Goal: Task Accomplishment & Management: Complete application form

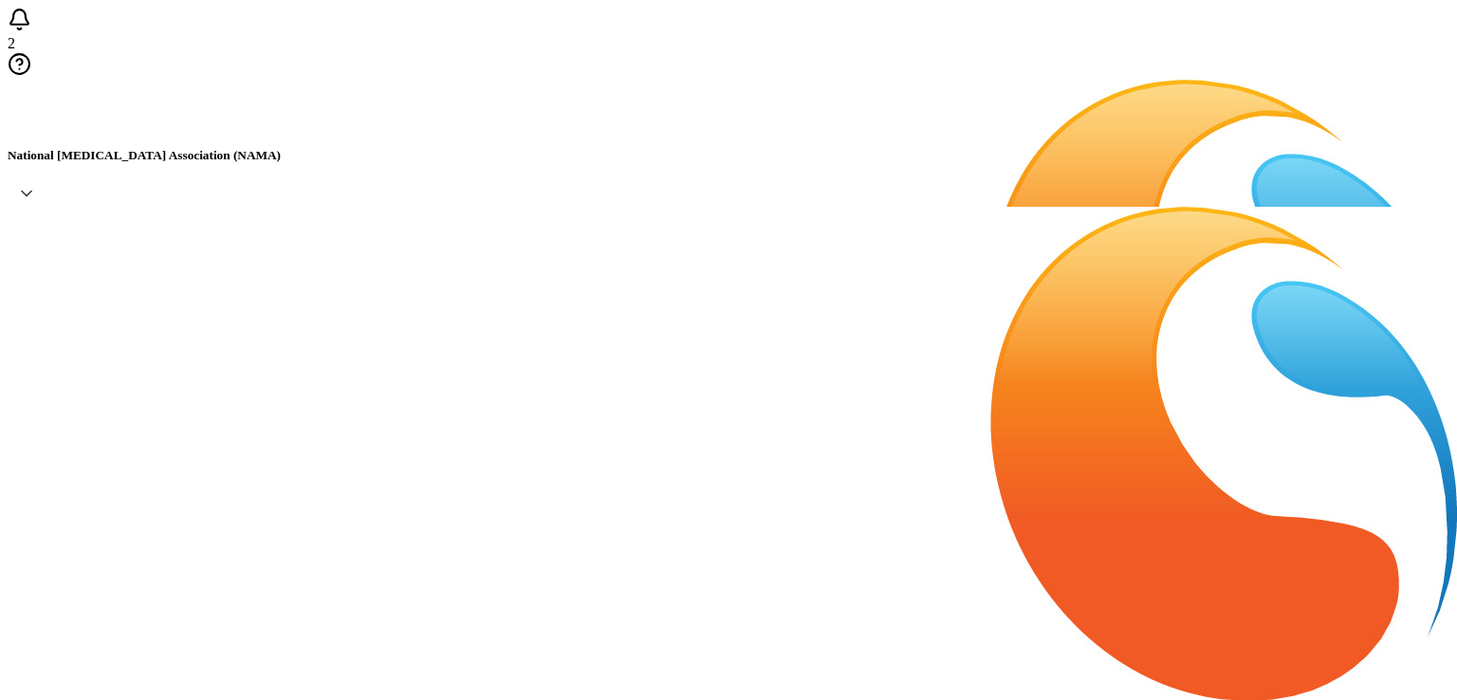
paste input "[PERSON_NAME]"
type input "B"
click at [227, 166] on span "Add a Single Recipient" at bounding box center [244, 158] width 141 height 16
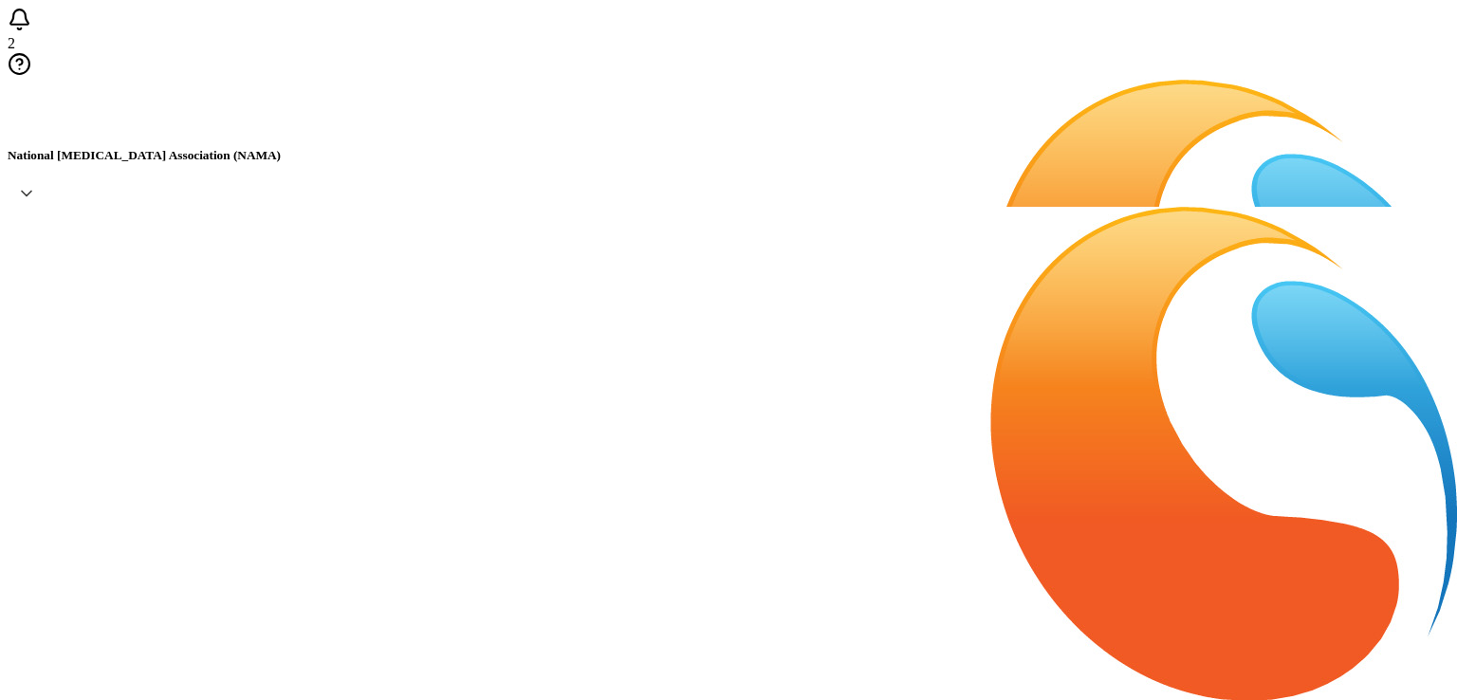
paste input "[EMAIL_ADDRESS][DOMAIN_NAME]"
type input "[EMAIL_ADDRESS][DOMAIN_NAME]"
type input "[PERSON_NAME]"
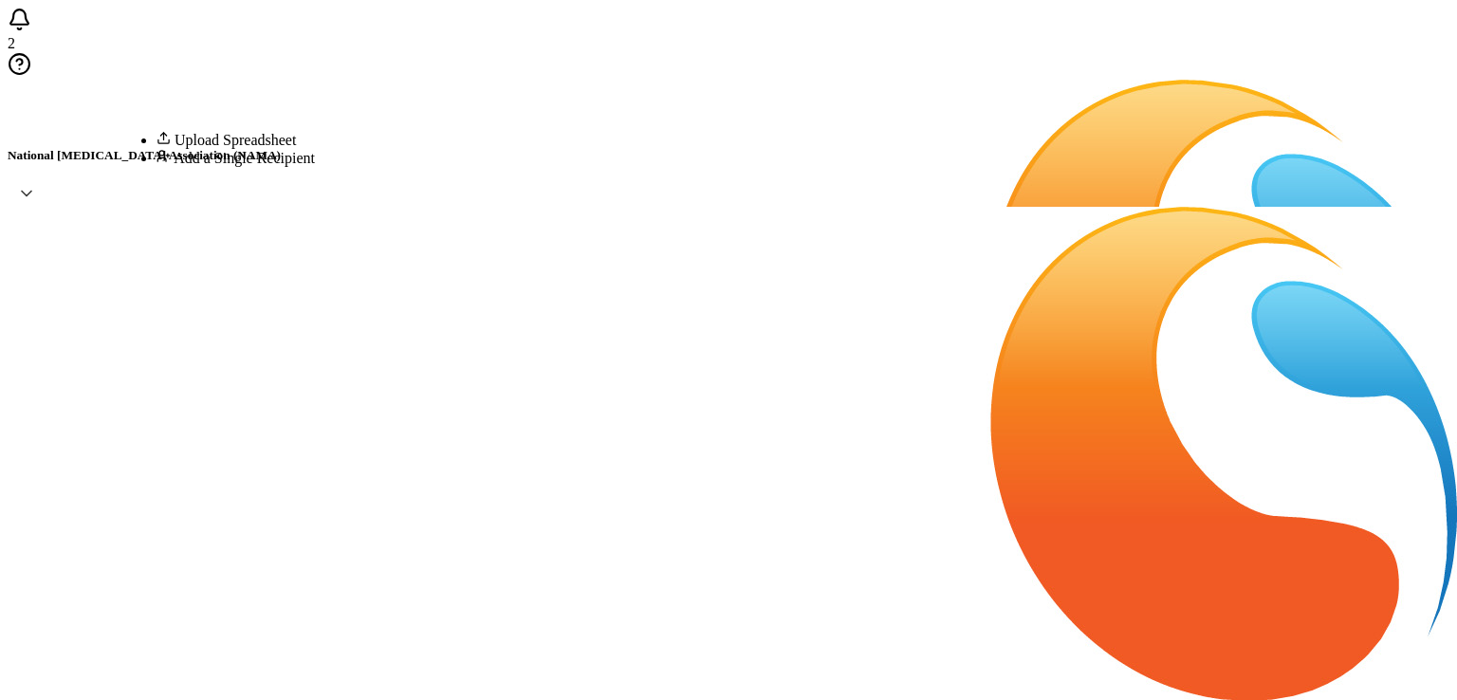
click at [182, 166] on span "Add a Single Recipient" at bounding box center [244, 158] width 141 height 16
paste input "[EMAIL_ADDRESS][DOMAIN_NAME]"
type input "[EMAIL_ADDRESS][DOMAIN_NAME]"
type input "[PERSON_NAME]"
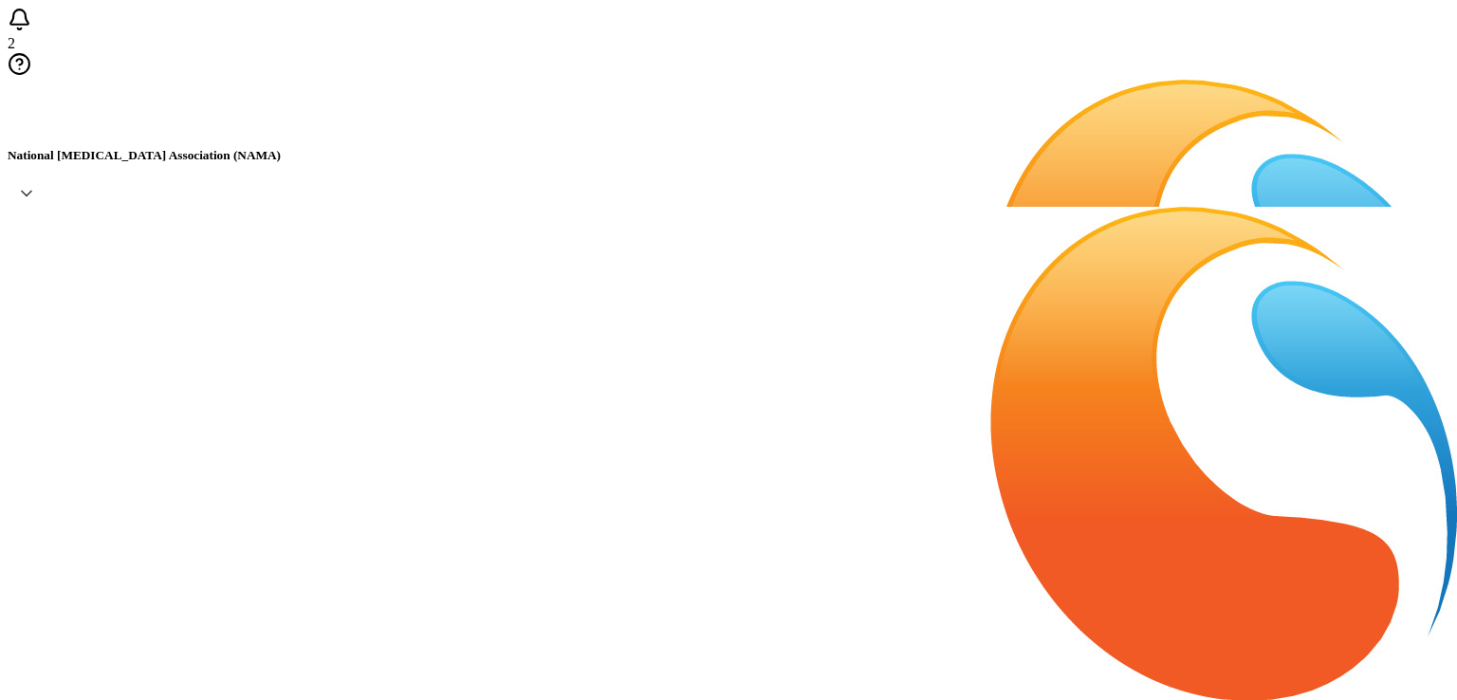
click at [233, 167] on li "Add a Single Recipient" at bounding box center [236, 158] width 158 height 18
paste input "[EMAIL_ADDRESS][PERSON_NAME][DOMAIN_NAME]"
type input "[EMAIL_ADDRESS][PERSON_NAME][DOMAIN_NAME]"
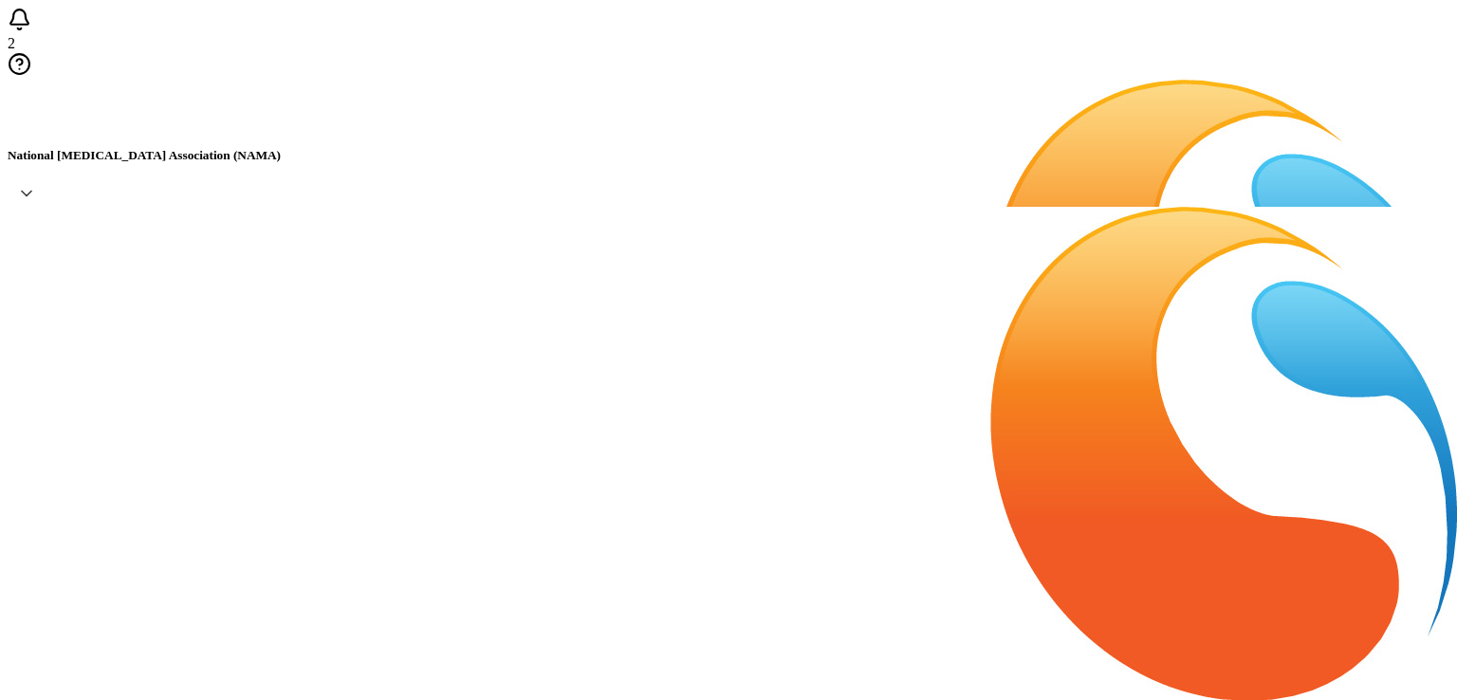
type input "[PERSON_NAME]"
click at [204, 166] on span "Add a Single Recipient" at bounding box center [244, 158] width 141 height 16
paste input "[EMAIL_ADDRESS][DOMAIN_NAME]"
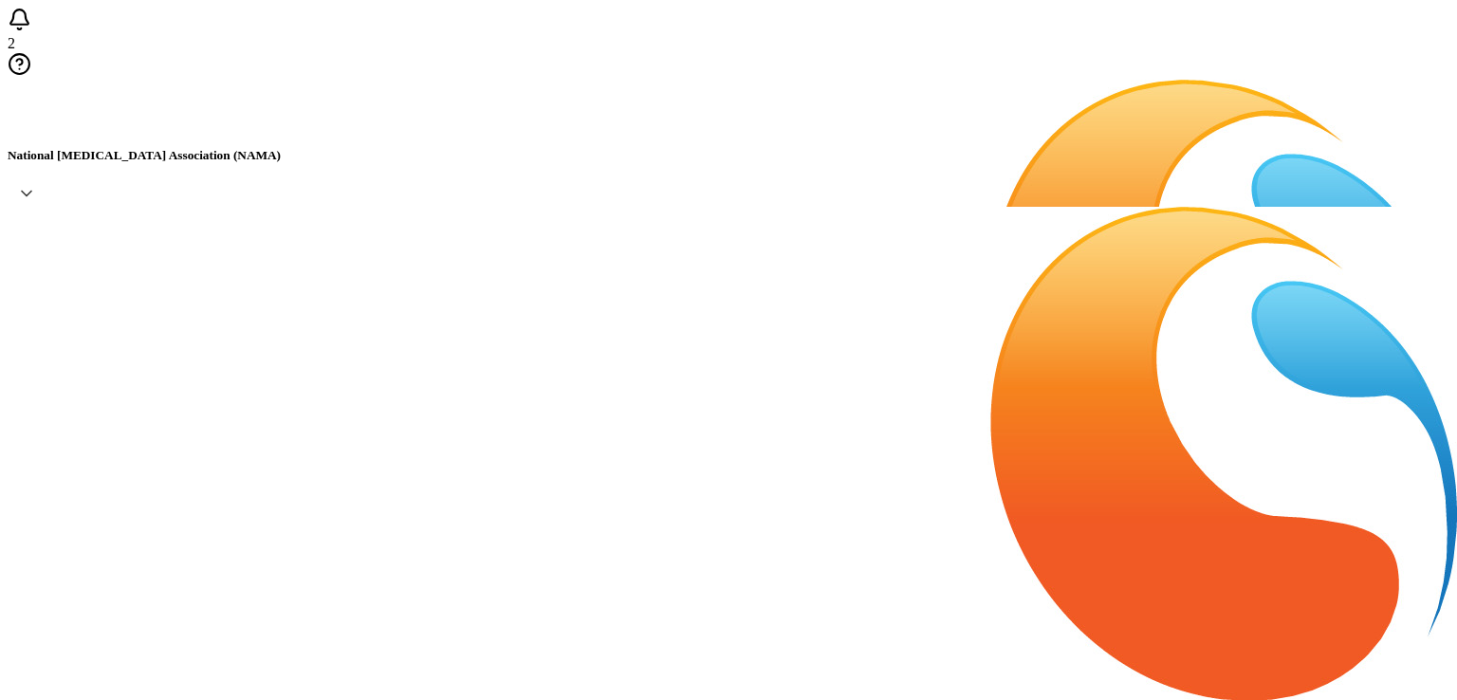
type input "[EMAIL_ADDRESS][DOMAIN_NAME]"
paste input "[PERSON_NAME]"
type input "[PERSON_NAME]"
click at [222, 166] on span "Add a Single Recipient" at bounding box center [244, 158] width 141 height 16
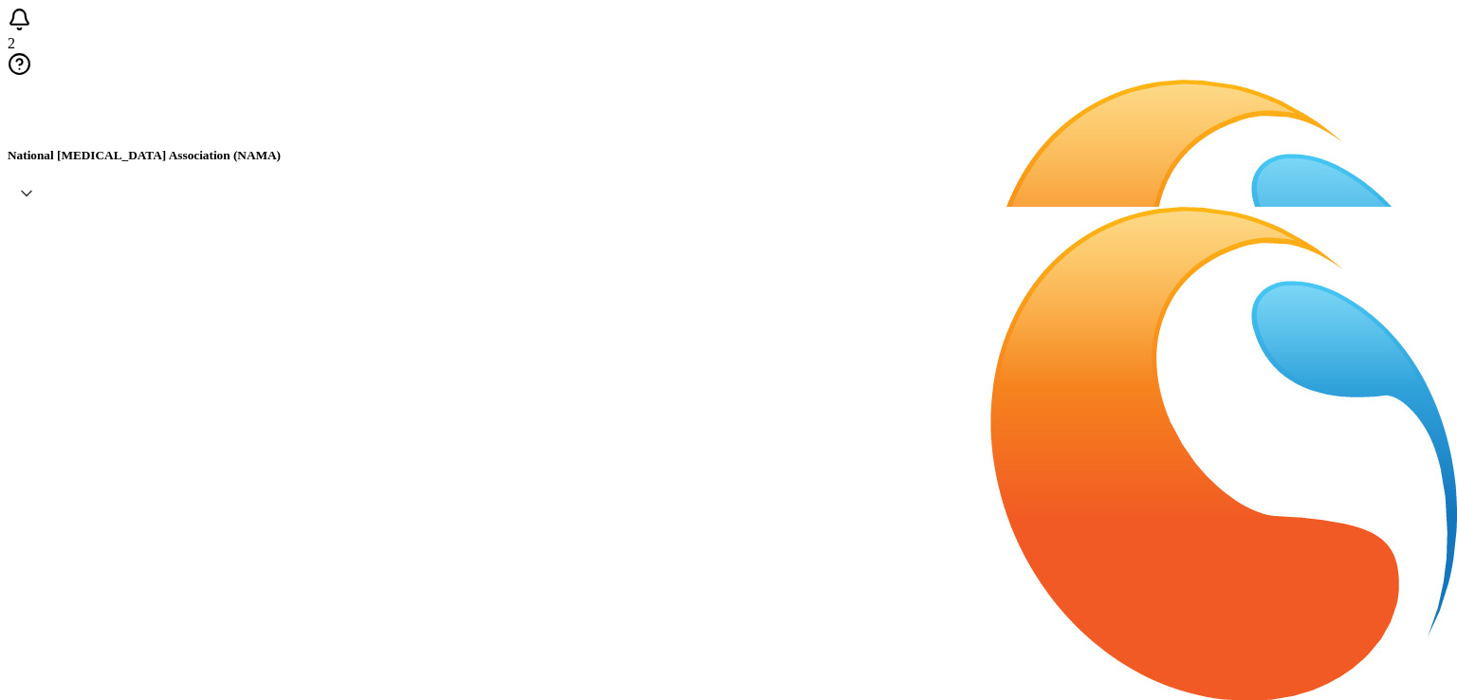
paste input "[EMAIL_ADDRESS][DOMAIN_NAME]"
type input "[EMAIL_ADDRESS][DOMAIN_NAME]"
type input "[PERSON_NAME]"
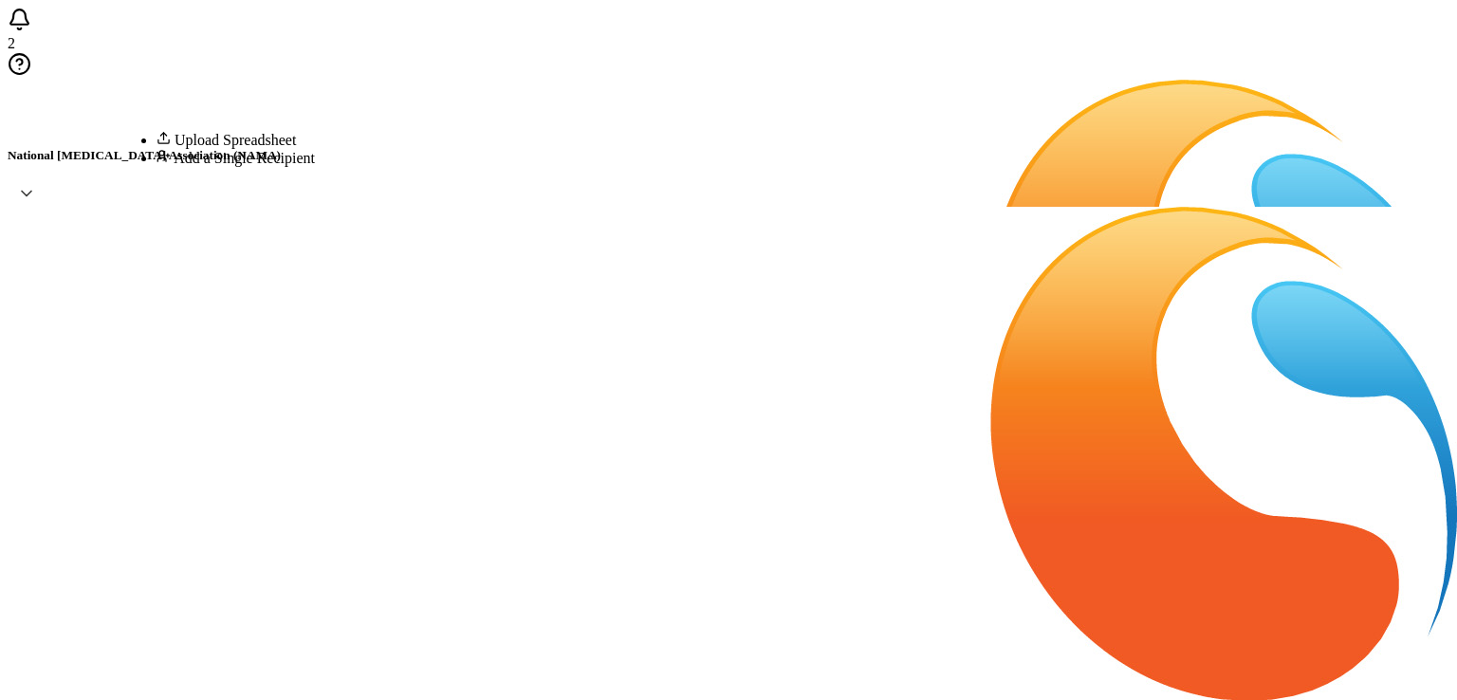
click at [197, 166] on span "Add a Single Recipient" at bounding box center [244, 158] width 141 height 16
paste input "[EMAIL_ADDRESS][DOMAIN_NAME]"
type input "[EMAIL_ADDRESS][DOMAIN_NAME]"
paste input "[PERSON_NAME]"
type input "[PERSON_NAME]"
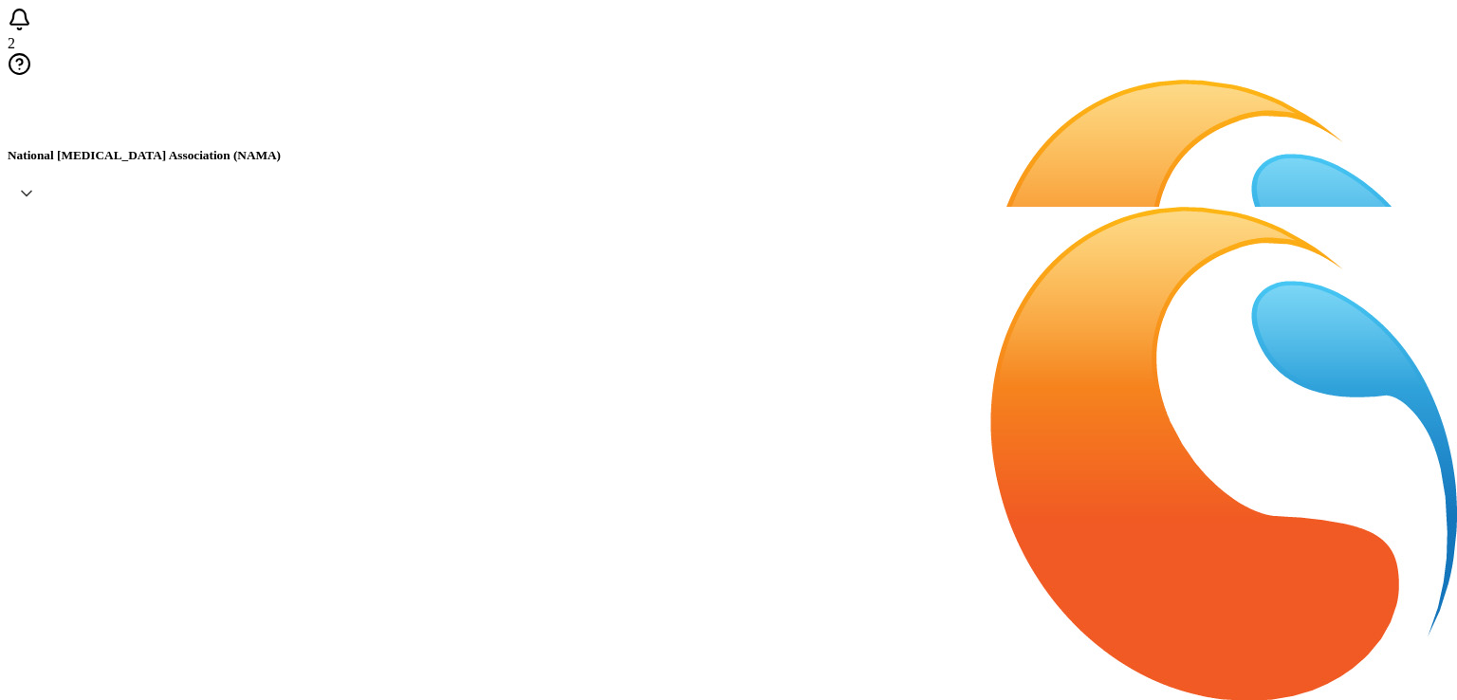
click at [206, 167] on li "Add a Single Recipient" at bounding box center [236, 158] width 158 height 18
paste input "[EMAIL_ADDRESS][DOMAIN_NAME]"
type input "[EMAIL_ADDRESS][DOMAIN_NAME]"
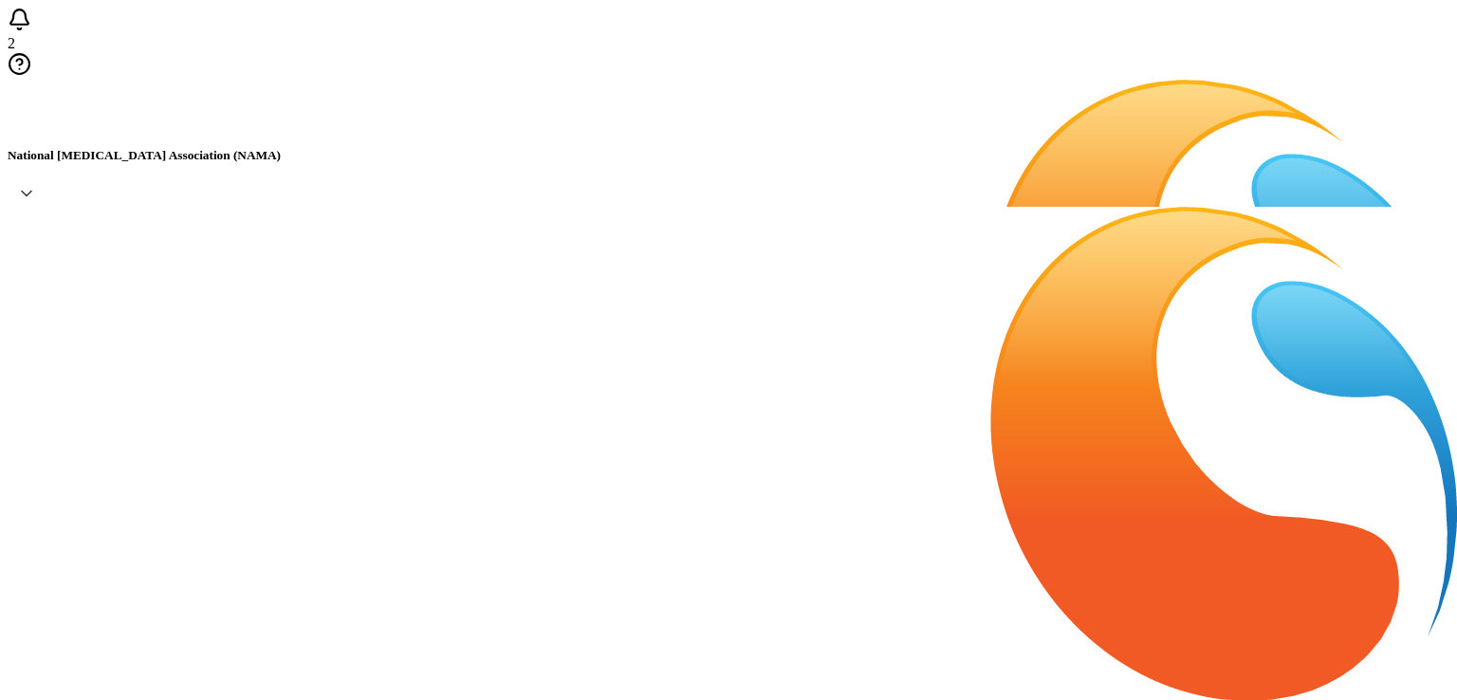
type input "[PERSON_NAME]"
click at [216, 166] on span "Add a Single Recipient" at bounding box center [244, 158] width 141 height 16
paste input "[EMAIL_ADDRESS][DOMAIN_NAME]"
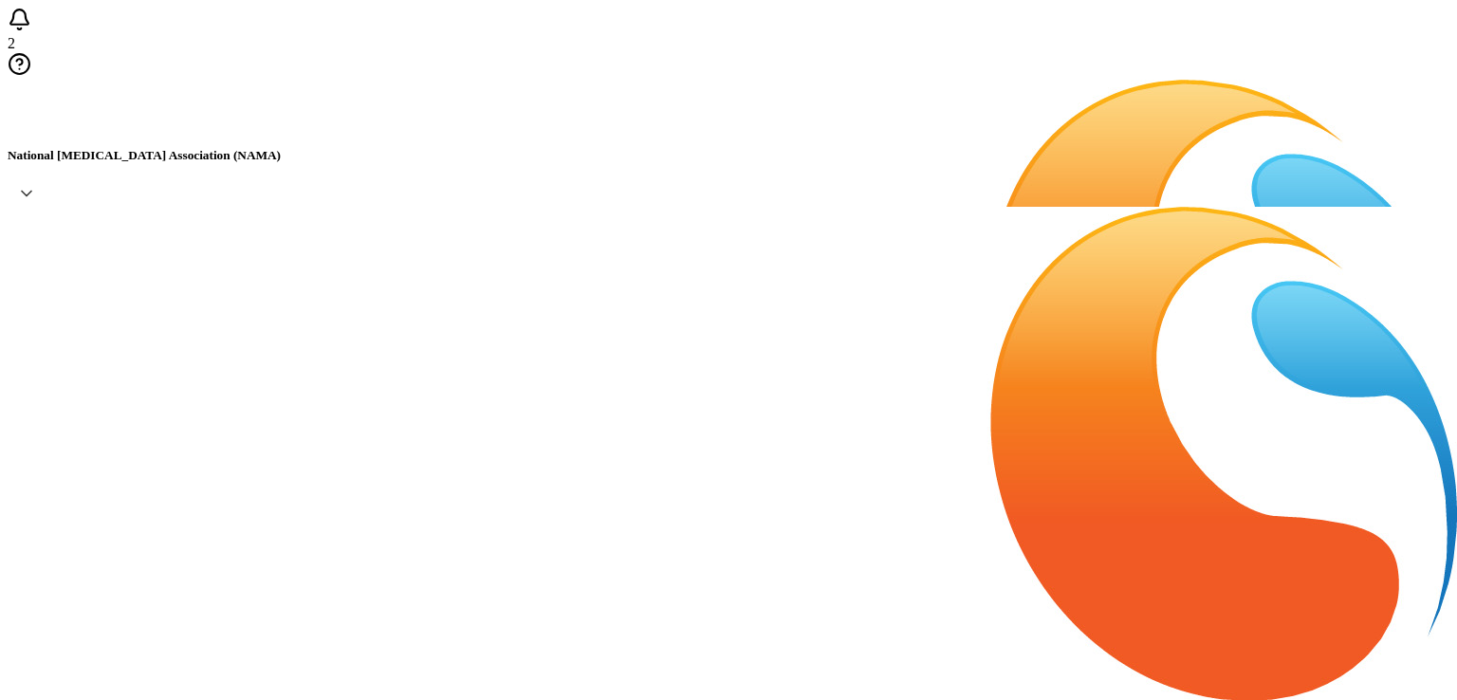
type input "[EMAIL_ADDRESS][DOMAIN_NAME]"
type input "[PERSON_NAME]"
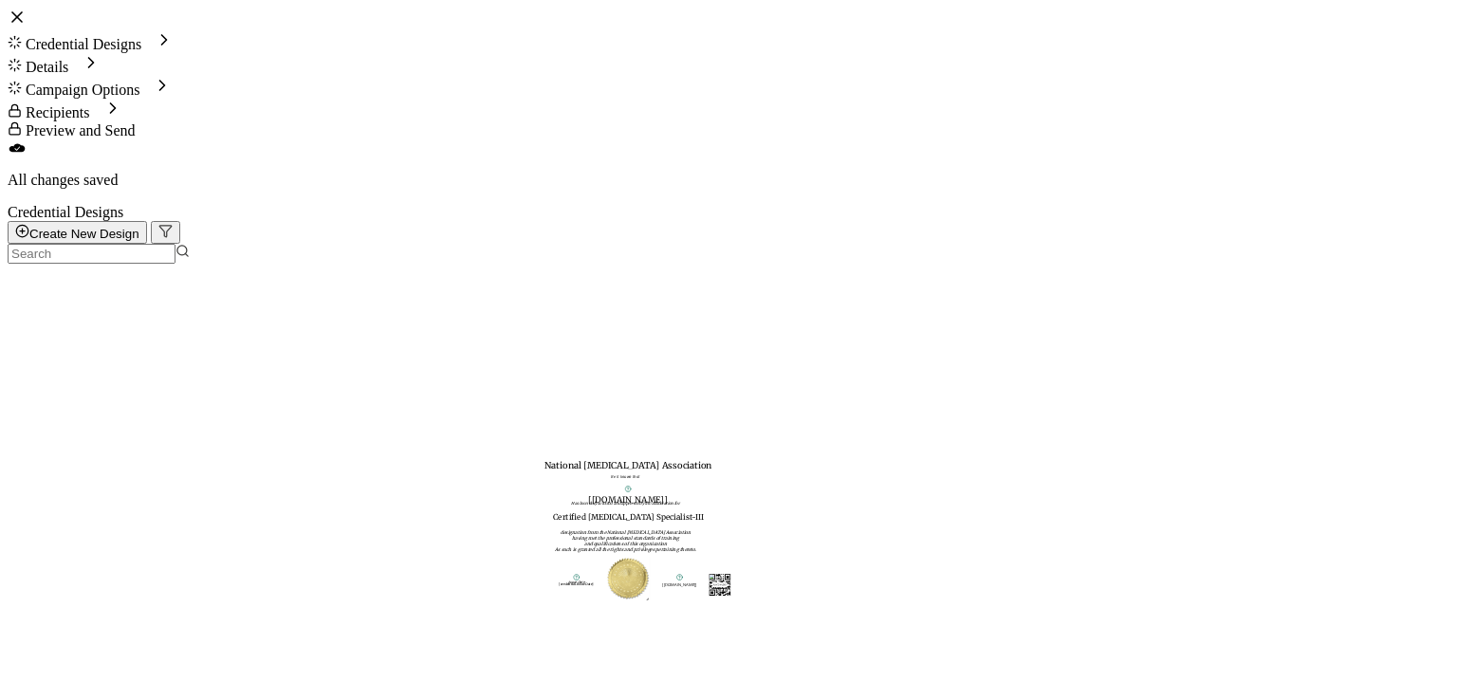
scroll to position [664, 0]
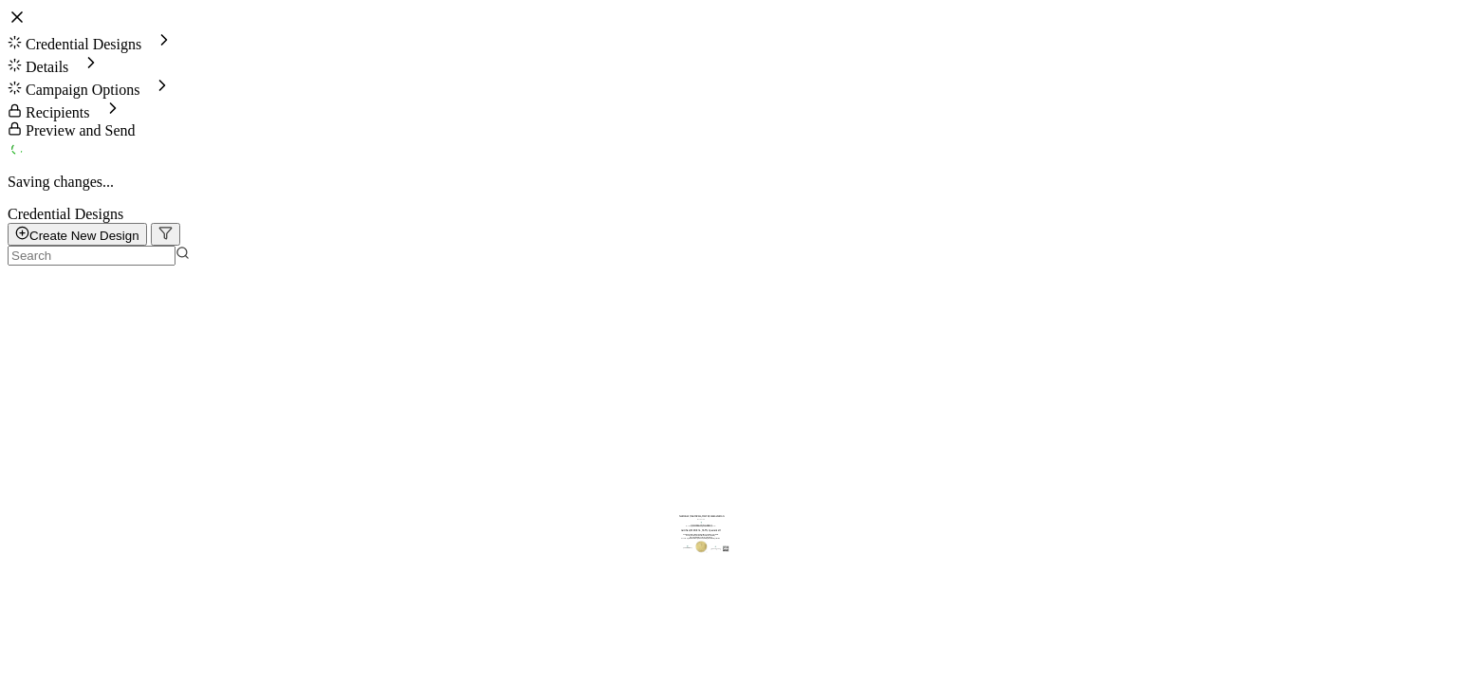
scroll to position [774, 0]
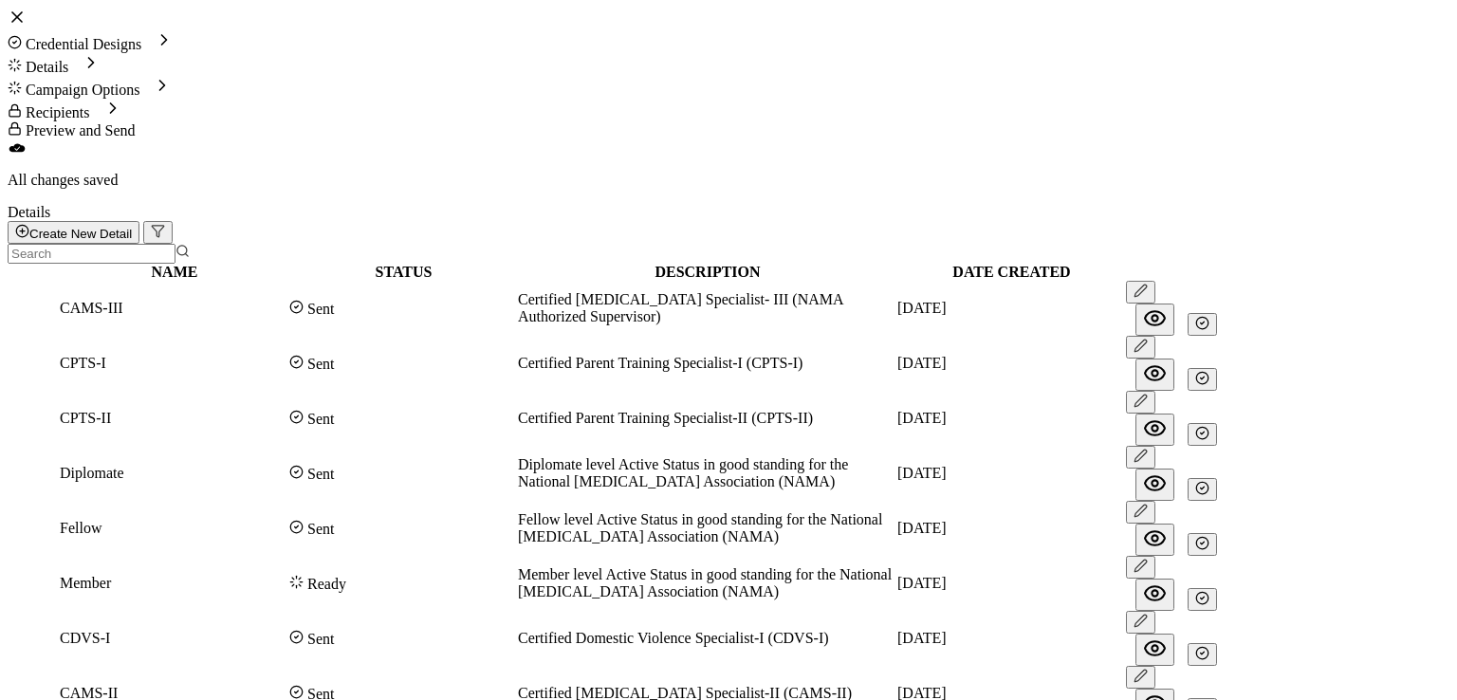
scroll to position [249, 0]
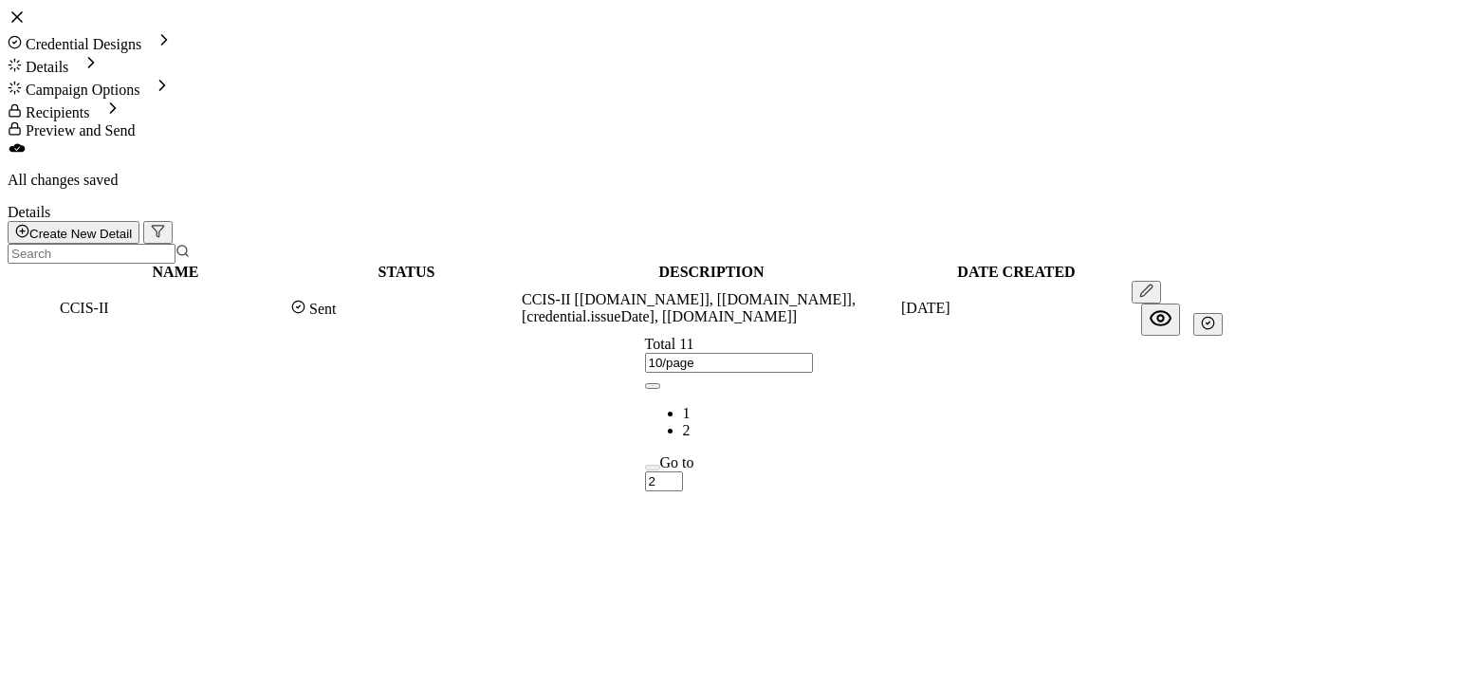
click at [782, 422] on li "2" at bounding box center [748, 430] width 130 height 17
click at [1215, 316] on icon "button" at bounding box center [1208, 323] width 14 height 14
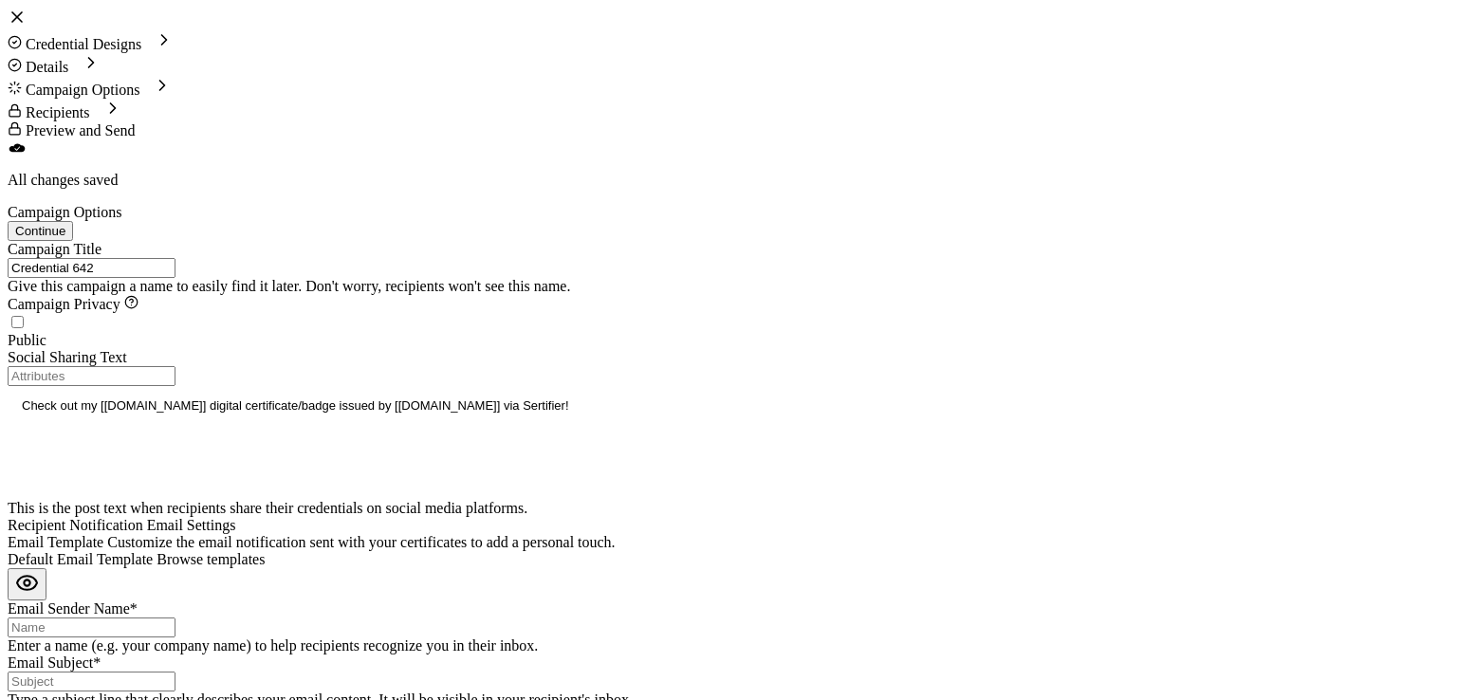
click at [265, 551] on span "Browse templates" at bounding box center [211, 559] width 108 height 16
click at [175, 618] on input "Email Sender Name*" at bounding box center [92, 628] width 168 height 20
type input "National [MEDICAL_DATA] Association"
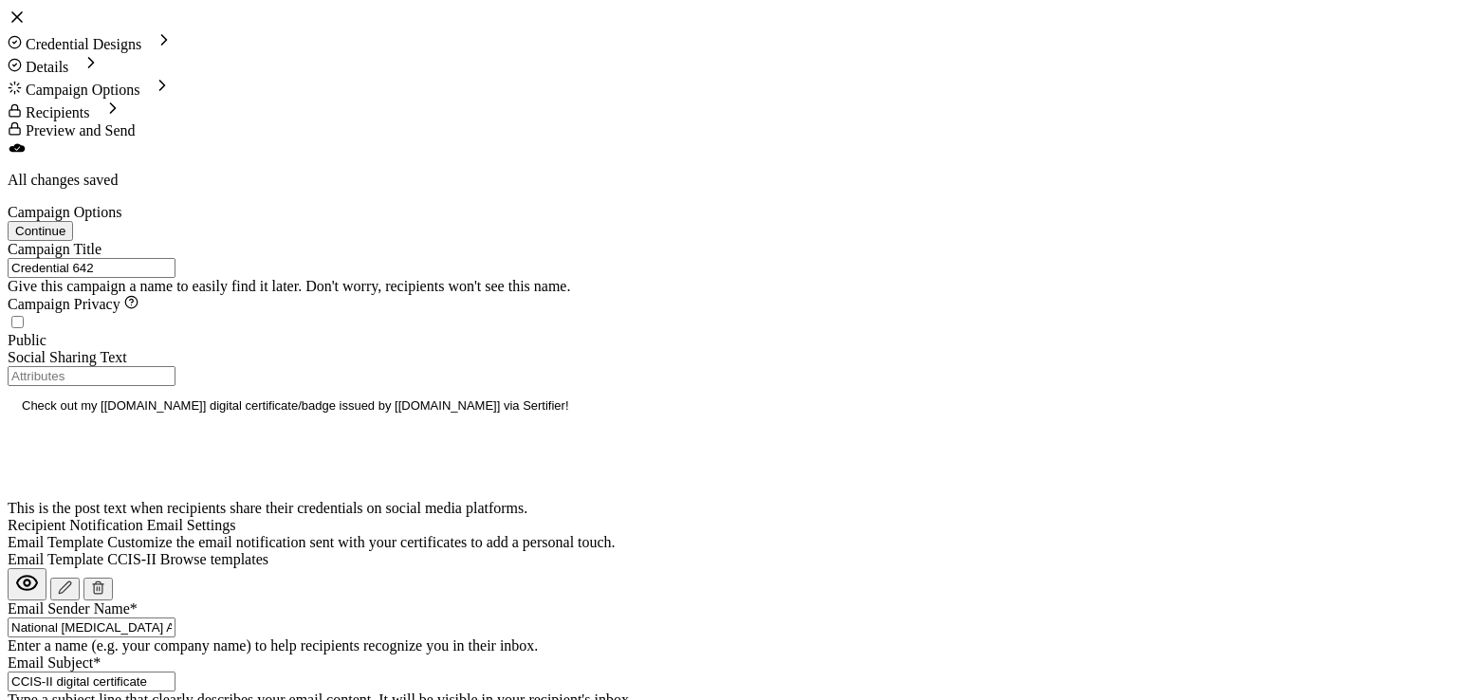
type input "CCIS-II digital certificate"
drag, startPoint x: 224, startPoint y: 242, endPoint x: 53, endPoint y: 220, distance: 172.1
click at [53, 243] on div "Campaign Title Credential 642 Give this campaign a name to easily find it later…" at bounding box center [729, 531] width 1442 height 577
type input "CCIS-II HCA 8 - [DATE]"
click at [378, 416] on p "Check out my [[DOMAIN_NAME]] digital certificate/badge issued by [[DOMAIN_NAME]…" at bounding box center [728, 407] width 1413 height 17
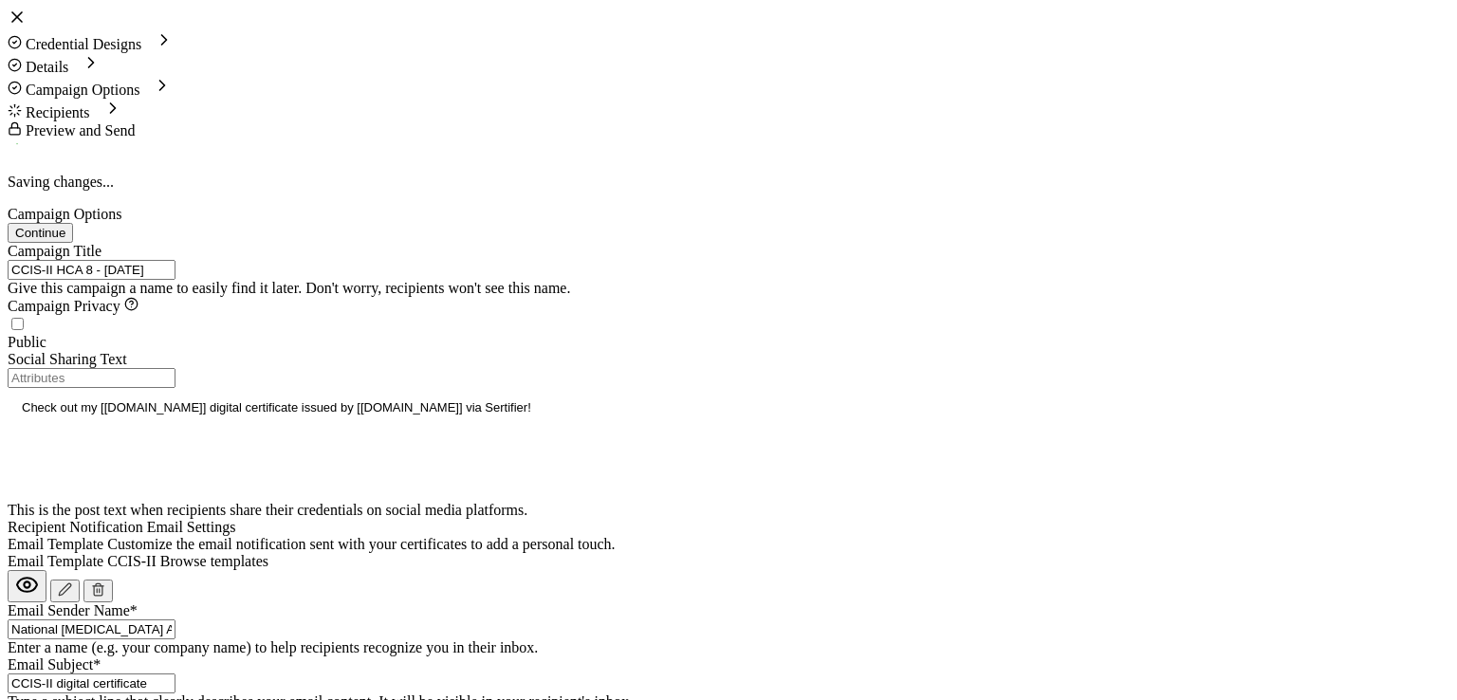
click at [843, 206] on div "Campaign Options Continue" at bounding box center [729, 224] width 1442 height 37
click at [929, 204] on div "Campaign Options Continue" at bounding box center [729, 222] width 1442 height 37
click at [65, 224] on span "Continue" at bounding box center [40, 231] width 50 height 14
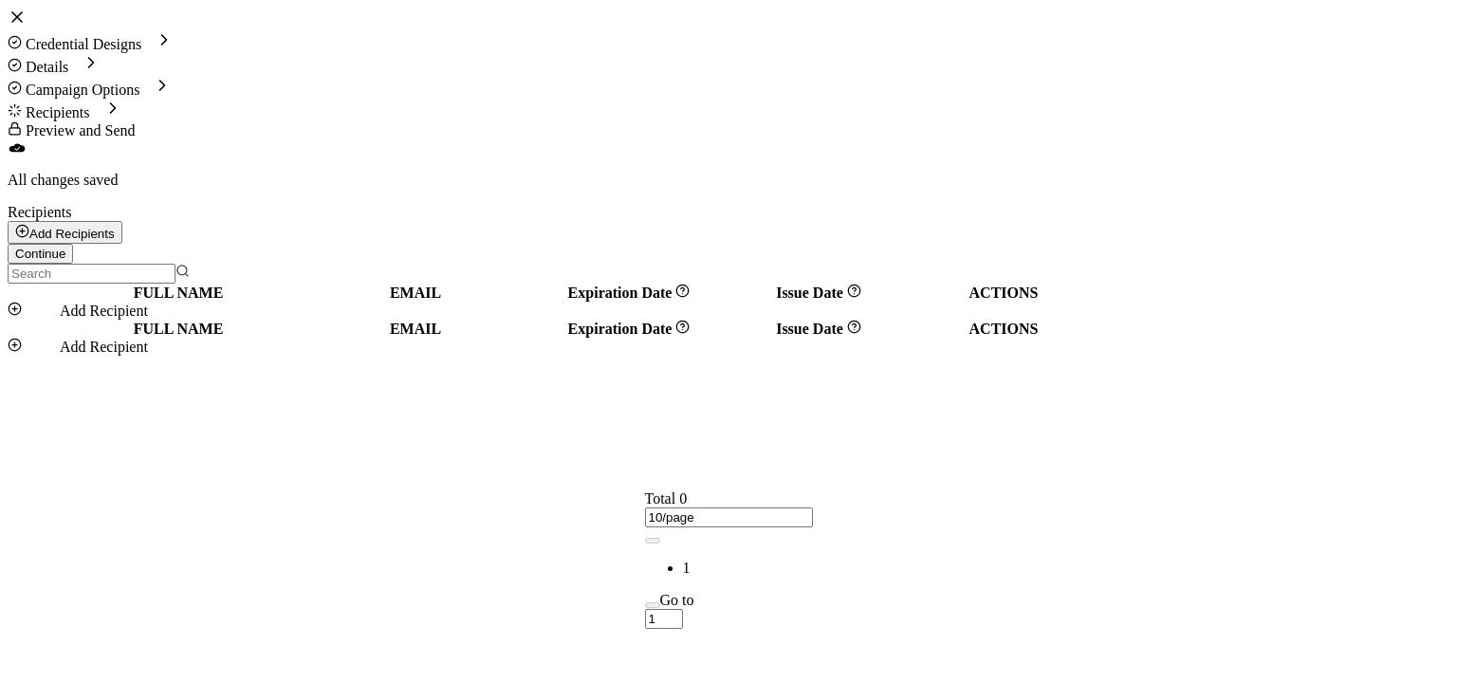
click at [175, 264] on input "text" at bounding box center [92, 274] width 168 height 20
click at [1093, 69] on div "Credential Designs Details Campaign Options Recipients Preview and Send All cha…" at bounding box center [729, 98] width 1442 height 181
click at [1121, 204] on div "Recipients Add Recipients Upload Recipients Import From Recipients Import From …" at bounding box center [729, 244] width 1442 height 80
click at [1253, 171] on span "Import From Recipients" at bounding box center [1317, 163] width 146 height 16
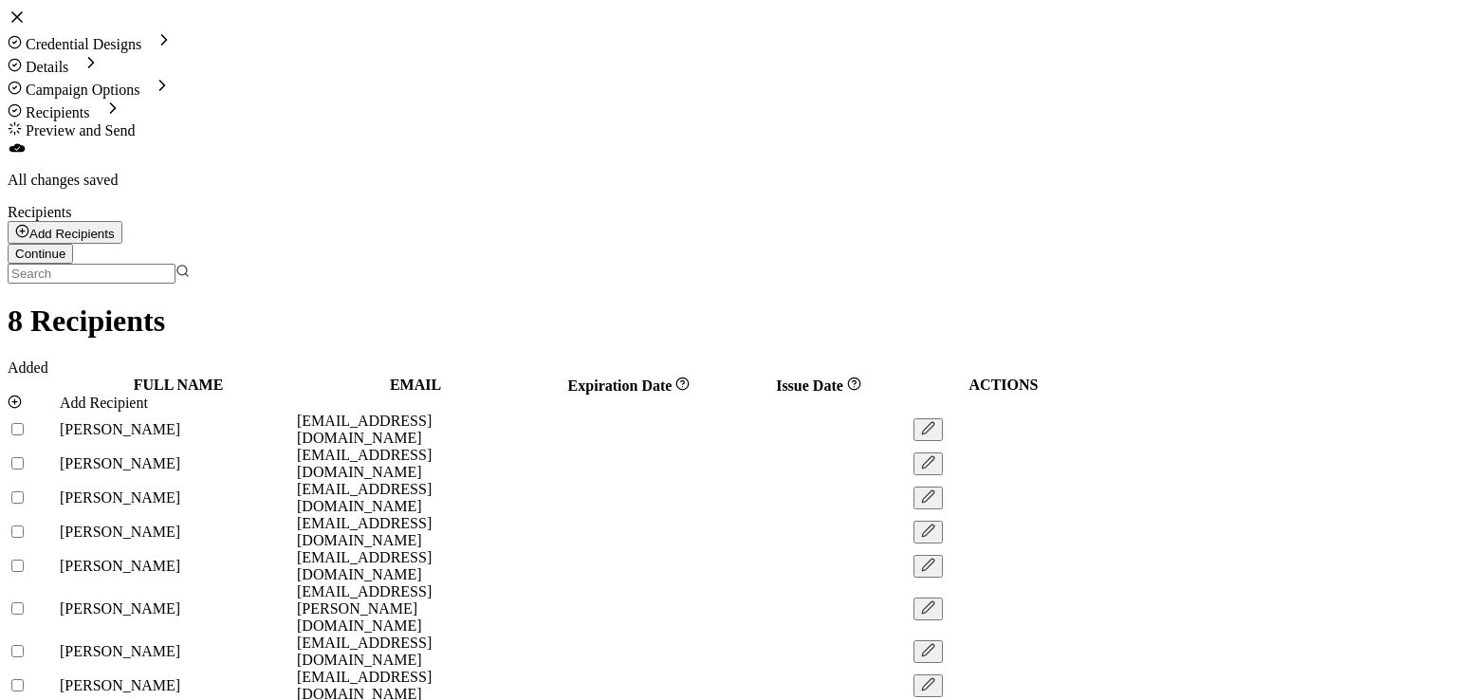
click at [175, 264] on input "text" at bounding box center [92, 274] width 168 height 20
click at [1024, 65] on div "Credential Designs Details Campaign Options Recipients Preview and Send All cha…" at bounding box center [729, 98] width 1442 height 181
click at [1016, 204] on div "Recipients Add Recipients Upload Recipients Import From Recipients Import From …" at bounding box center [729, 244] width 1442 height 80
click at [175, 264] on input "text" at bounding box center [92, 274] width 168 height 20
click at [1008, 204] on div "Recipients Add Recipients Upload Recipients Import From Recipients Import From …" at bounding box center [729, 244] width 1442 height 80
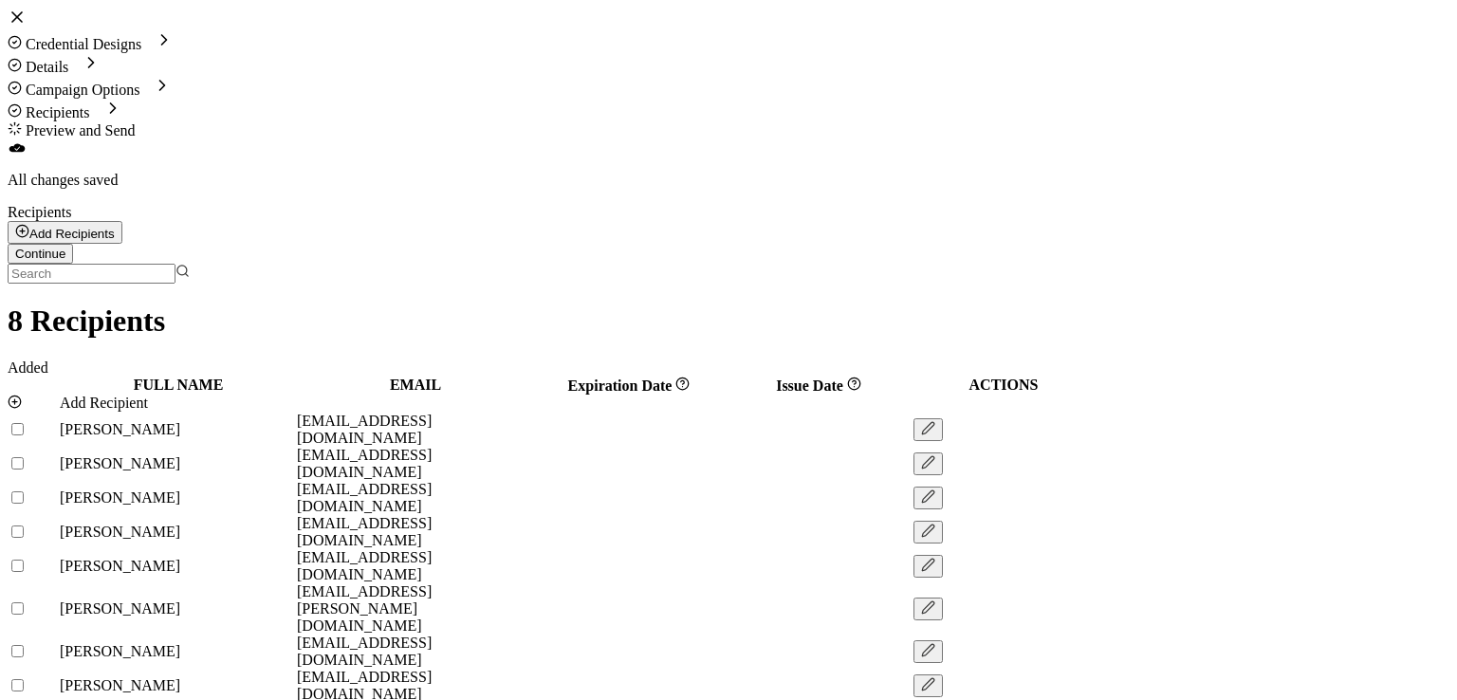
click at [1222, 65] on div "Credential Designs Details Campaign Options Recipients Preview and Send All cha…" at bounding box center [729, 98] width 1442 height 181
click at [65, 247] on span "Continue" at bounding box center [40, 254] width 50 height 14
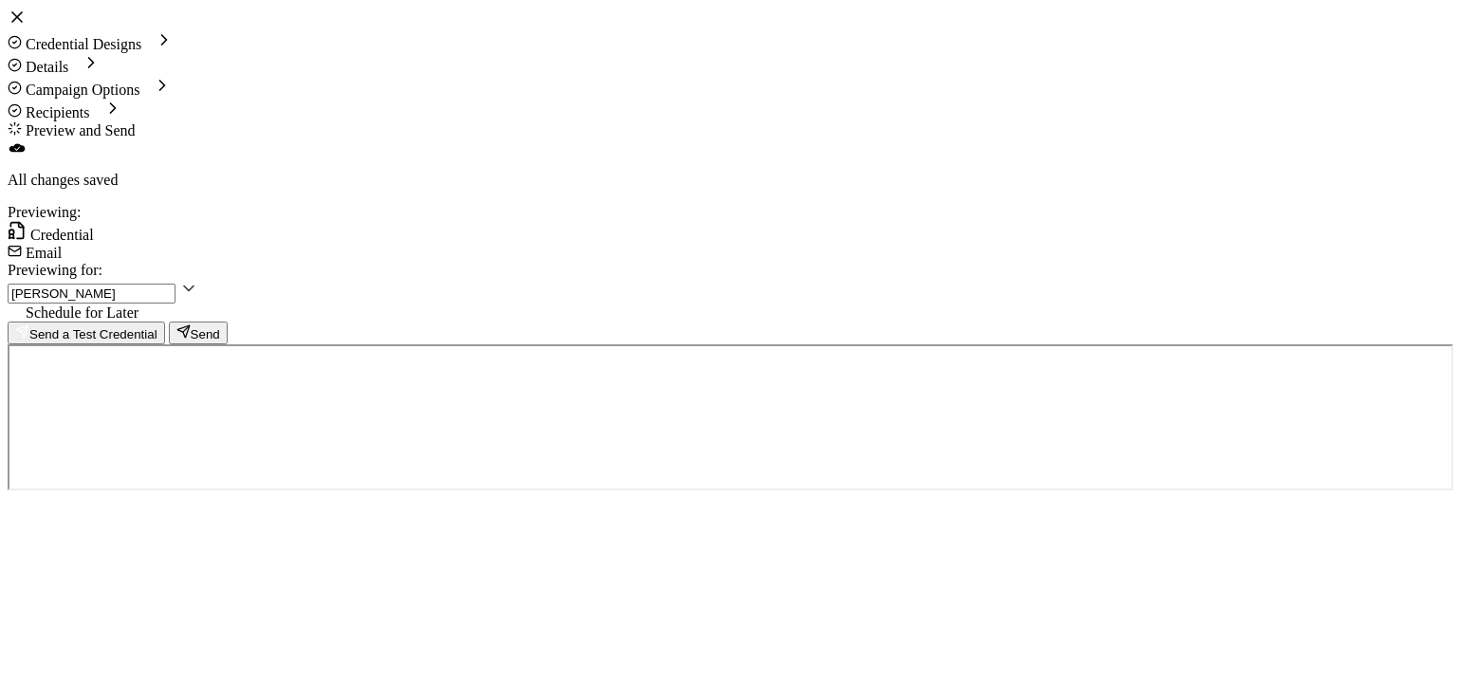
click at [90, 104] on span "Recipients" at bounding box center [58, 112] width 65 height 16
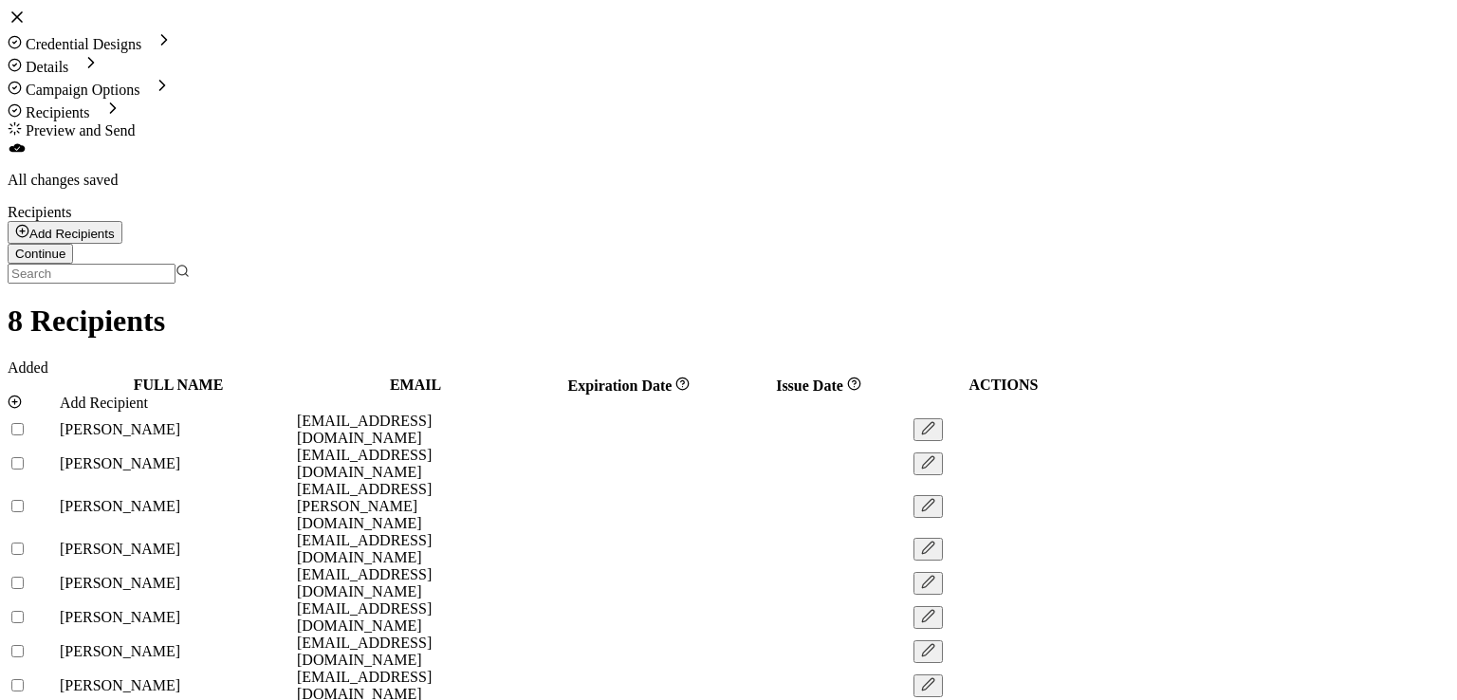
click at [175, 264] on input "text" at bounding box center [92, 274] width 168 height 20
click at [980, 64] on div "Credential Designs Details Campaign Options Recipients Preview and Send All cha…" at bounding box center [729, 98] width 1442 height 181
click at [65, 247] on span "Continue" at bounding box center [40, 254] width 50 height 14
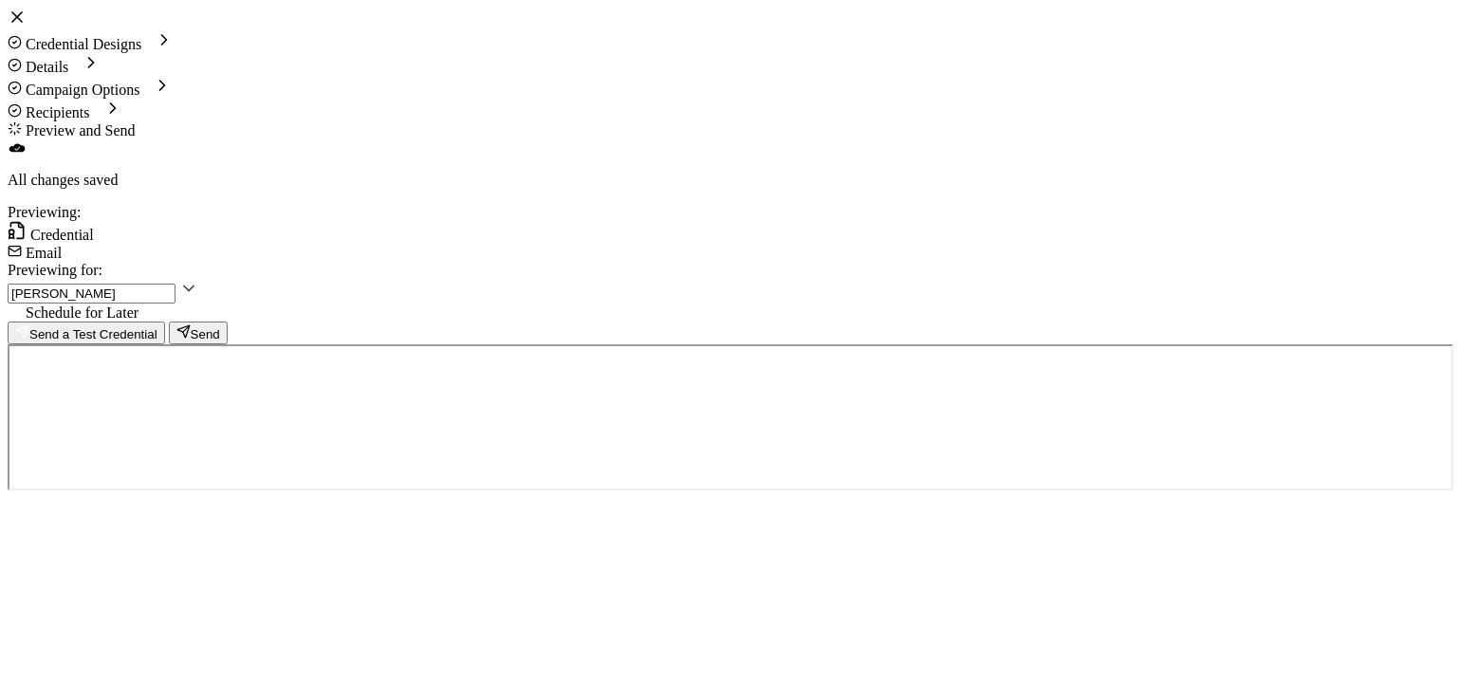
click at [90, 104] on span "Recipients" at bounding box center [58, 112] width 65 height 16
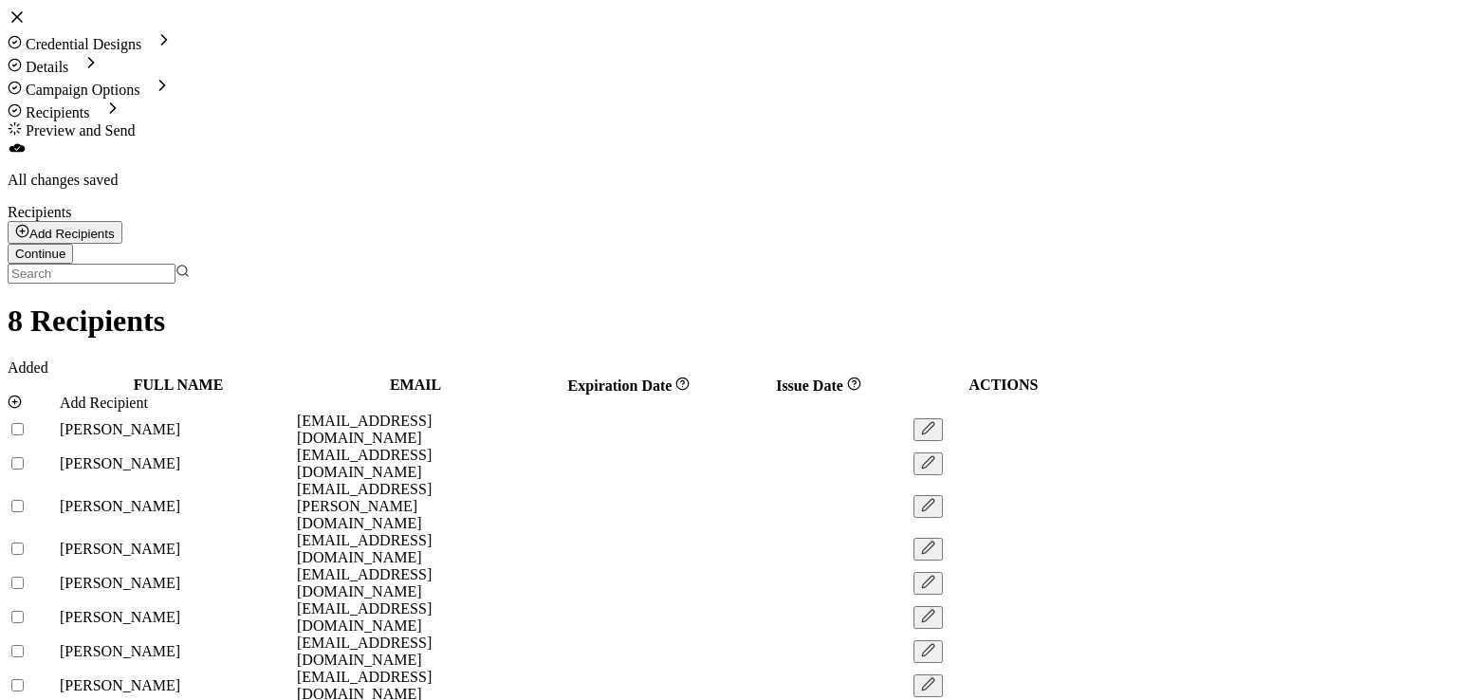
click at [175, 264] on input "text" at bounding box center [92, 274] width 168 height 20
click at [646, 304] on div "8 Recipients Added" at bounding box center [729, 340] width 1442 height 72
click at [175, 264] on input "text" at bounding box center [92, 274] width 168 height 20
click at [1141, 204] on div "Recipients Add Recipients Upload Recipients Import From Recipients Import From …" at bounding box center [729, 244] width 1442 height 80
click at [65, 247] on span "Continue" at bounding box center [40, 254] width 50 height 14
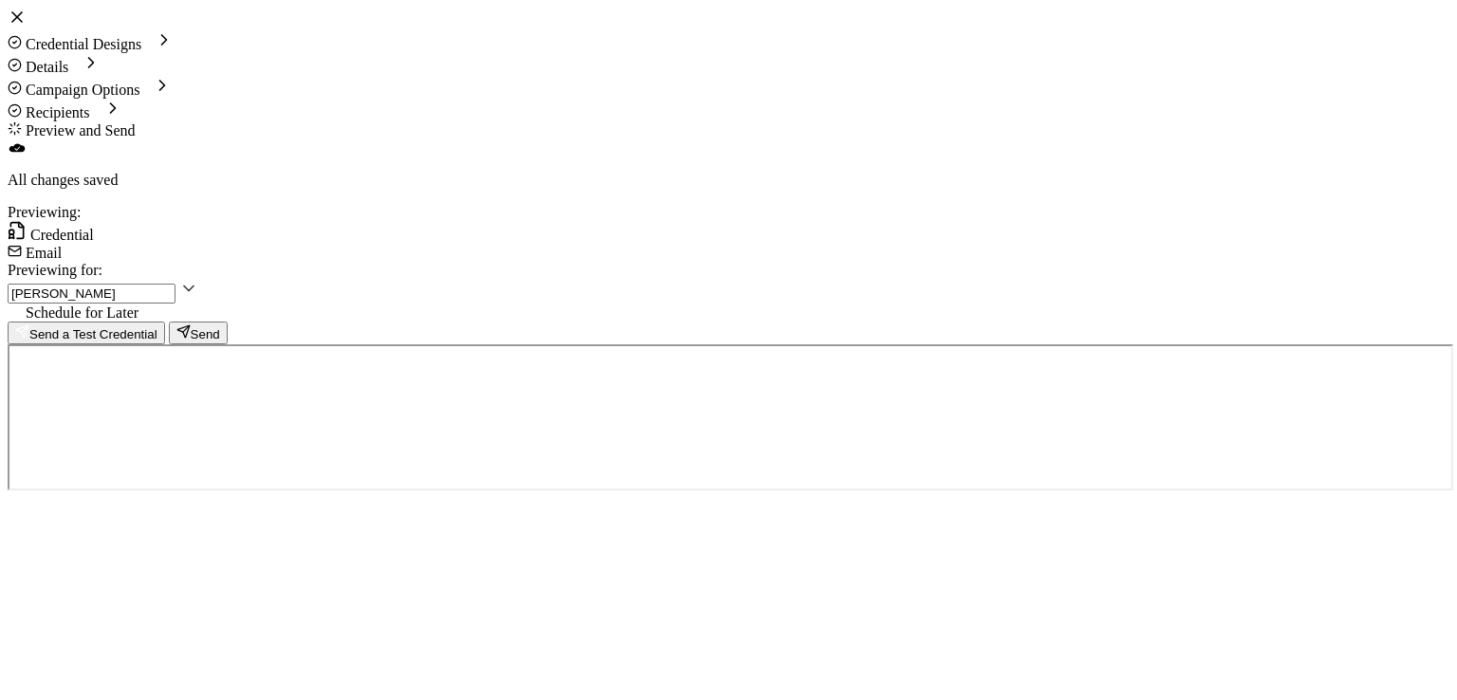
click at [220, 327] on span "Send" at bounding box center [198, 334] width 44 height 14
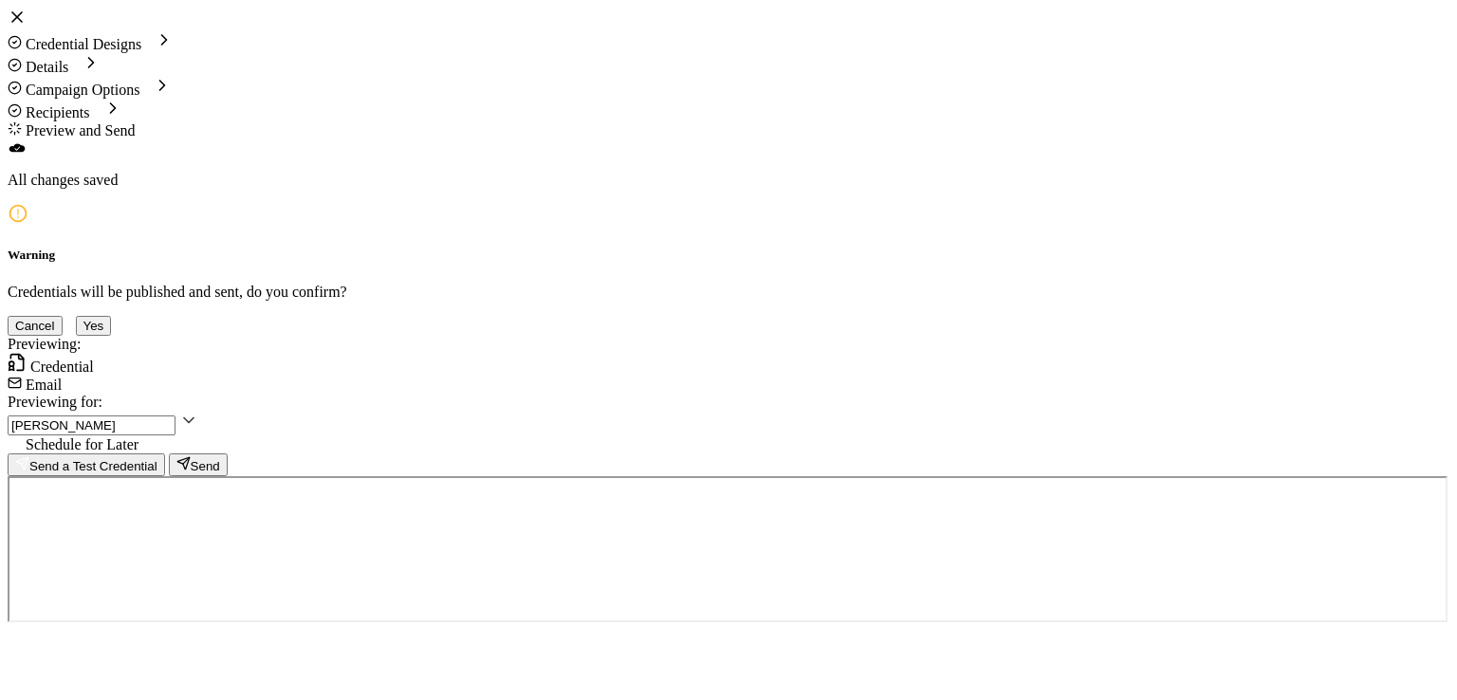
click at [112, 336] on button "Yes" at bounding box center [94, 326] width 36 height 20
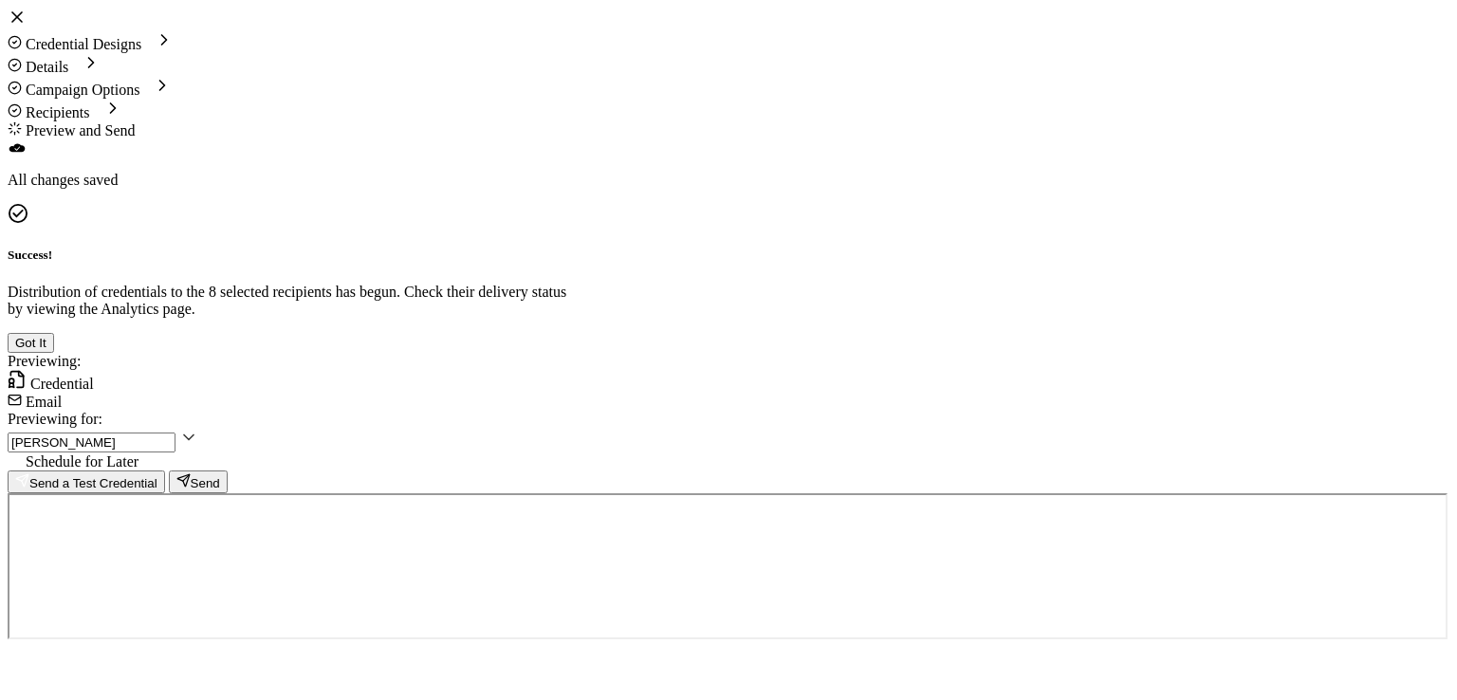
click at [54, 353] on button "Got It" at bounding box center [31, 343] width 46 height 20
